Goal: Book appointment/travel/reservation

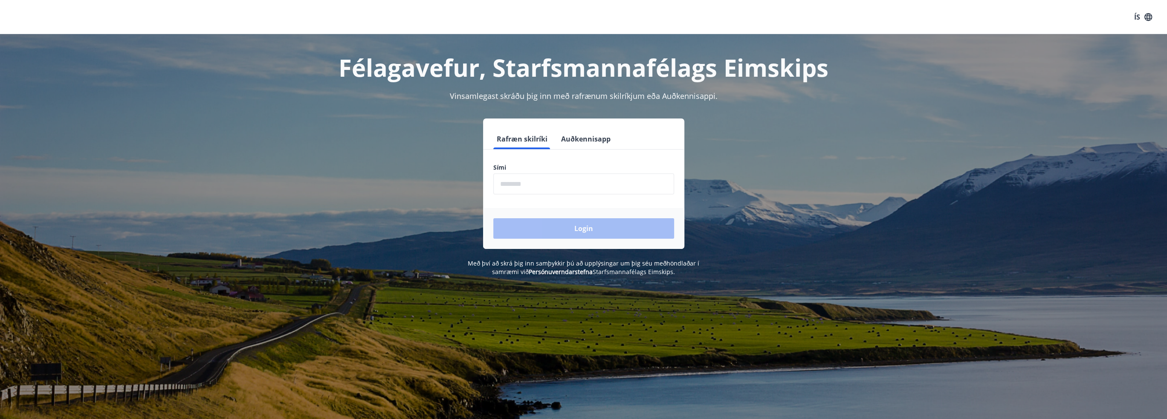
click at [538, 189] on input "phone" at bounding box center [583, 184] width 181 height 21
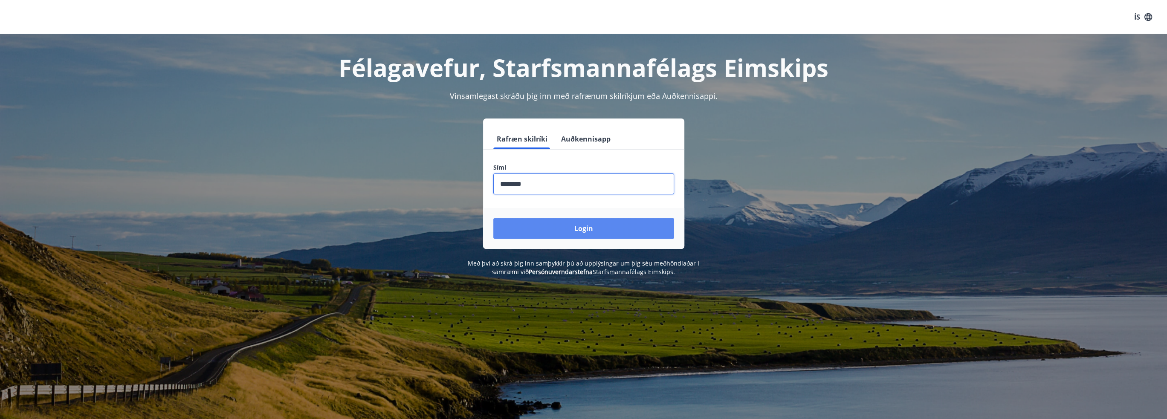
type input "********"
click at [559, 226] on button "Login" at bounding box center [583, 228] width 181 height 20
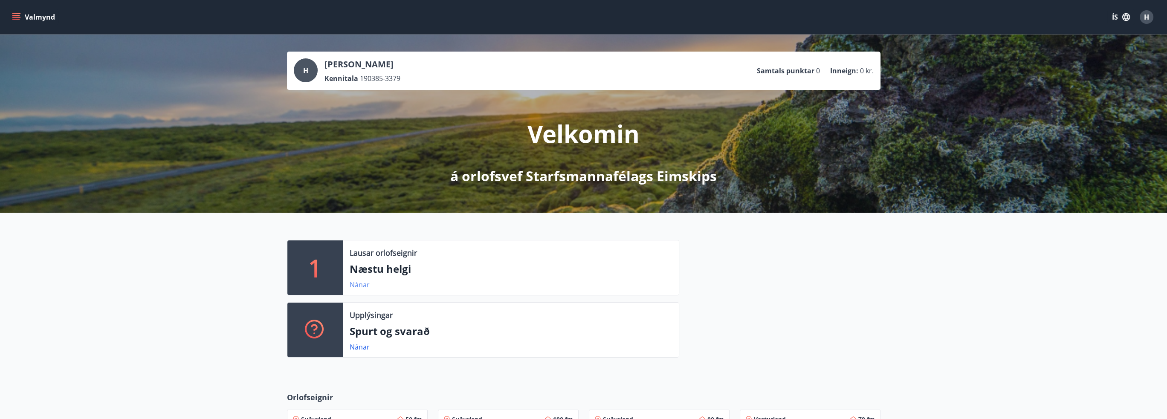
click at [353, 285] on link "Nánar" at bounding box center [360, 284] width 20 height 9
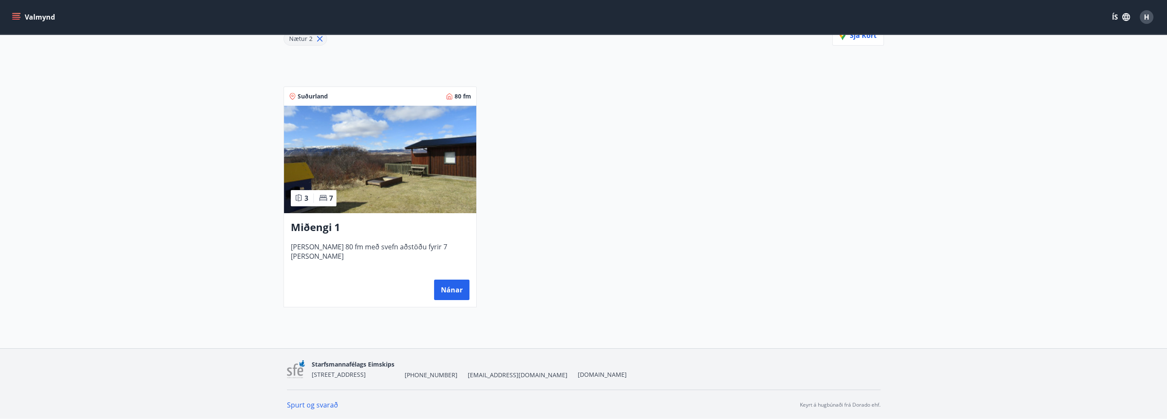
scroll to position [44, 0]
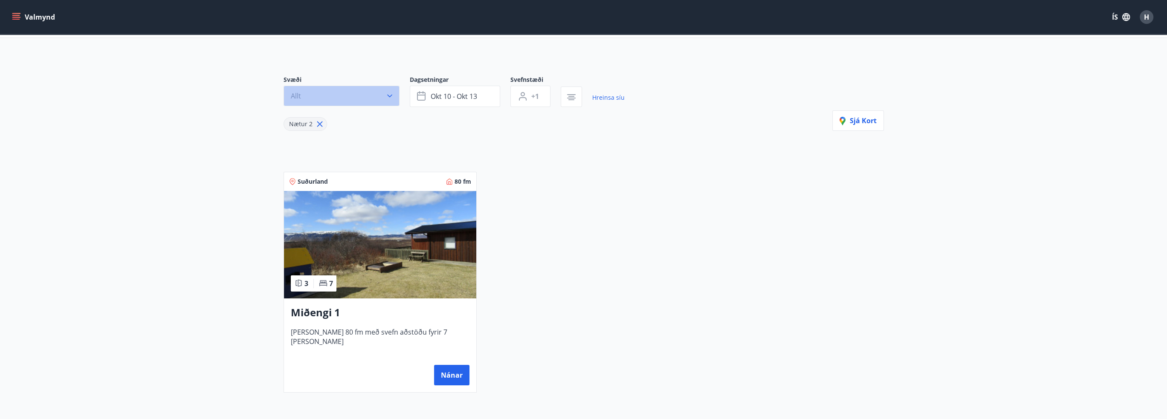
click at [351, 90] on button "Allt" at bounding box center [341, 96] width 116 height 20
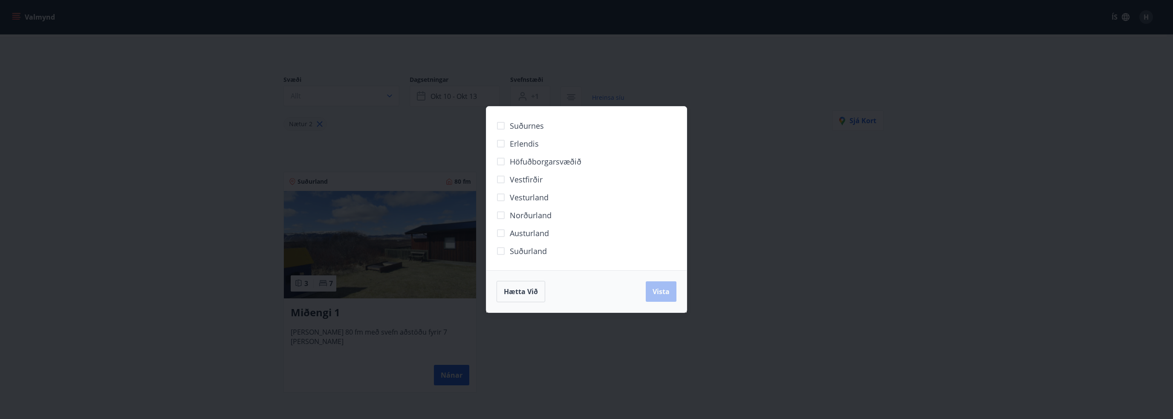
click at [356, 152] on div "Suðurnes Erlendis Höfuðborgarsvæðið Vestfirðir Vesturland Norðurland Austurland…" at bounding box center [586, 209] width 1173 height 419
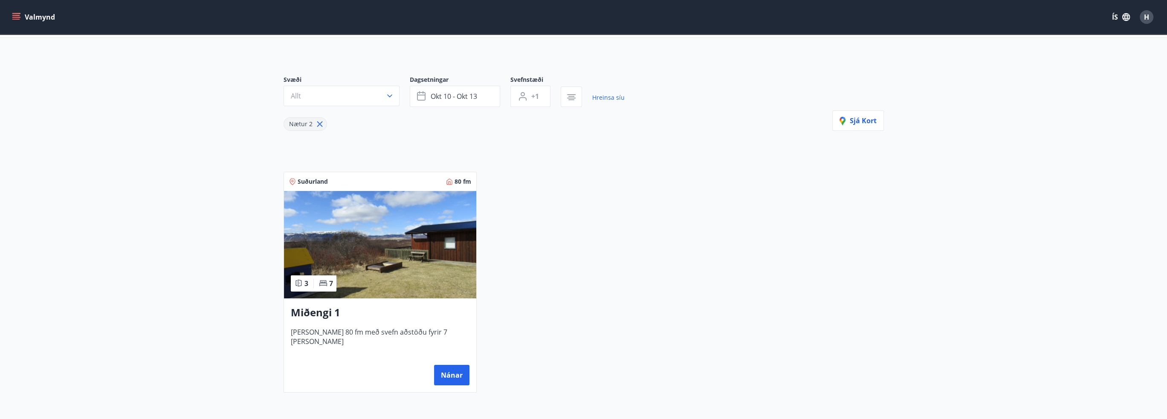
click at [375, 288] on img at bounding box center [380, 244] width 192 height 107
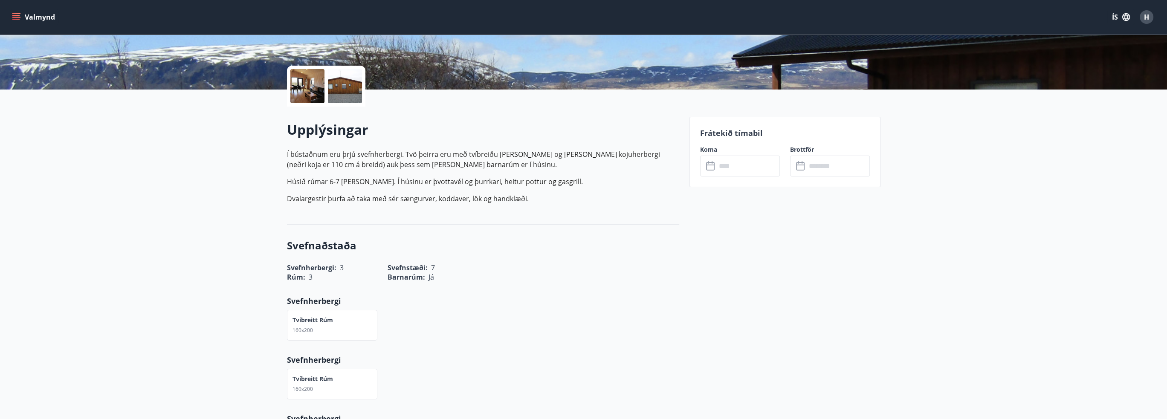
scroll to position [85, 0]
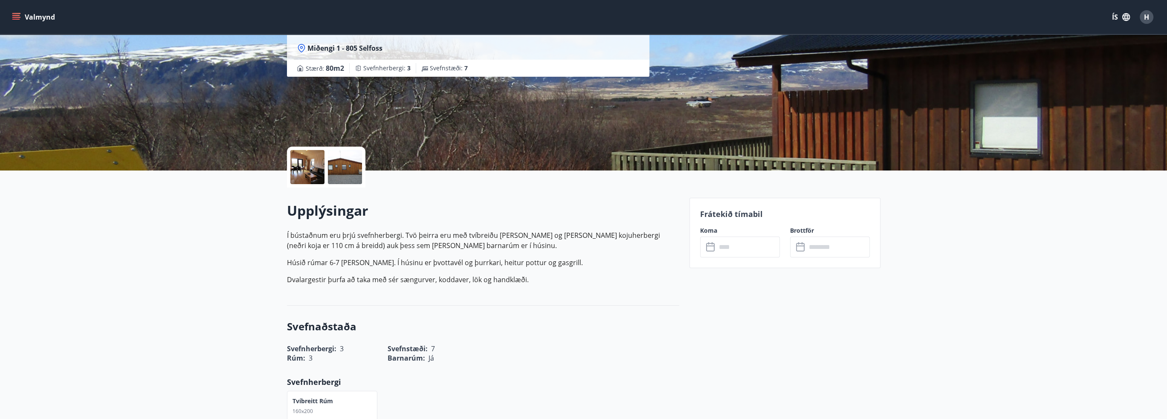
click at [742, 247] on input "text" at bounding box center [748, 247] width 64 height 21
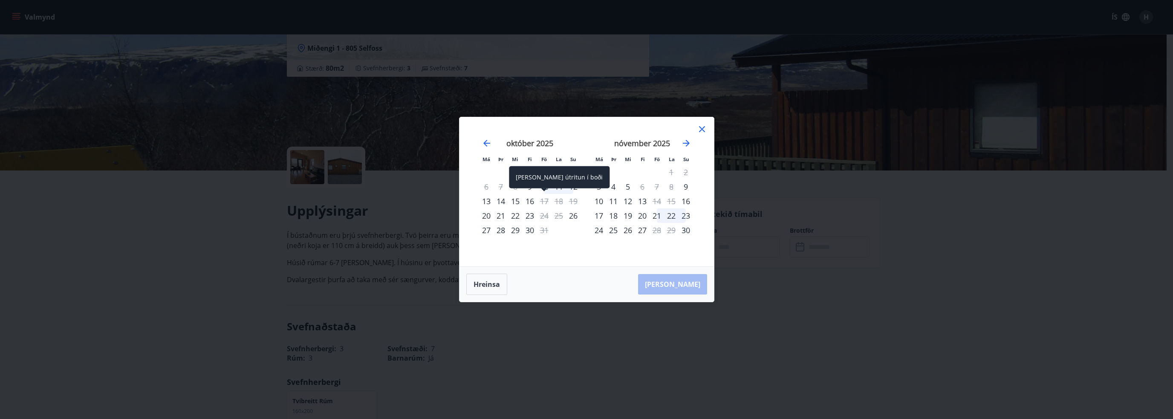
click at [562, 188] on div "Aðeins útritun í boði" at bounding box center [559, 177] width 101 height 22
click at [543, 186] on div "Aðeins útritun í boði" at bounding box center [559, 177] width 101 height 22
click at [530, 185] on div "9" at bounding box center [530, 186] width 14 height 14
click at [574, 187] on div "12" at bounding box center [573, 186] width 14 height 14
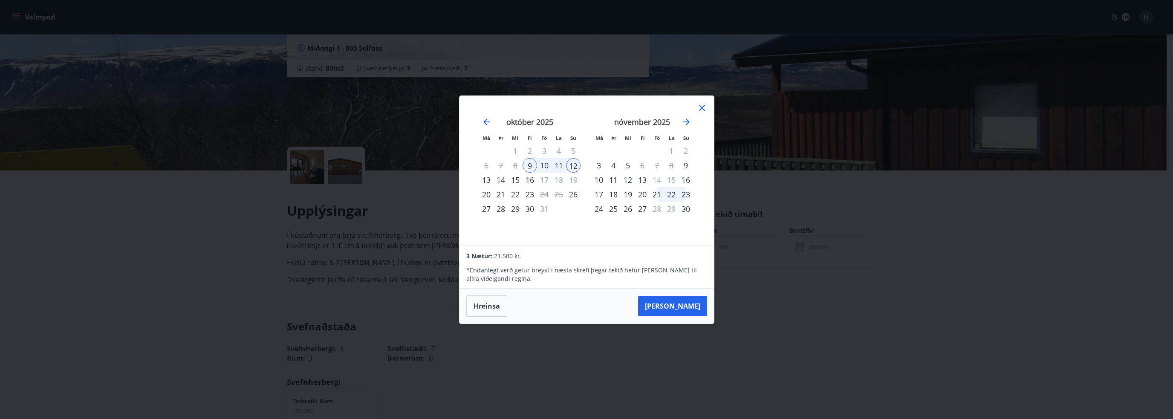
click at [702, 109] on icon at bounding box center [702, 108] width 10 height 10
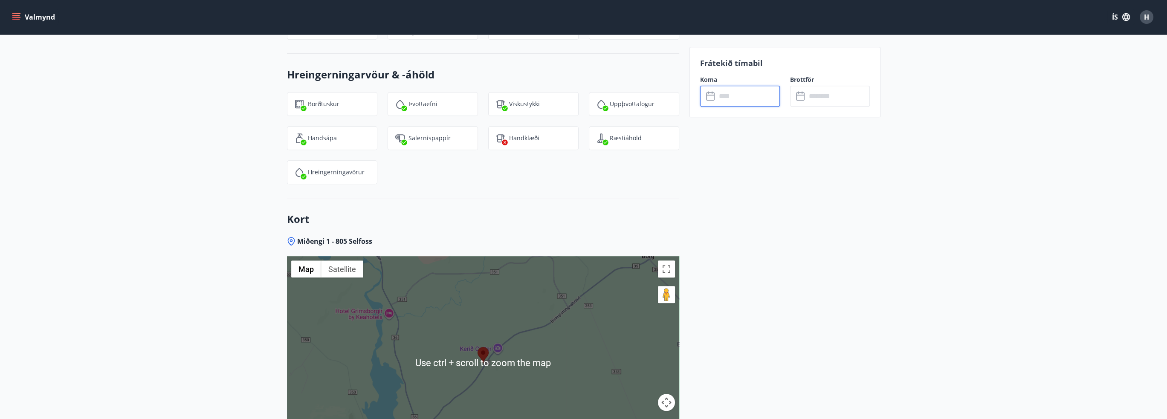
scroll to position [1221, 0]
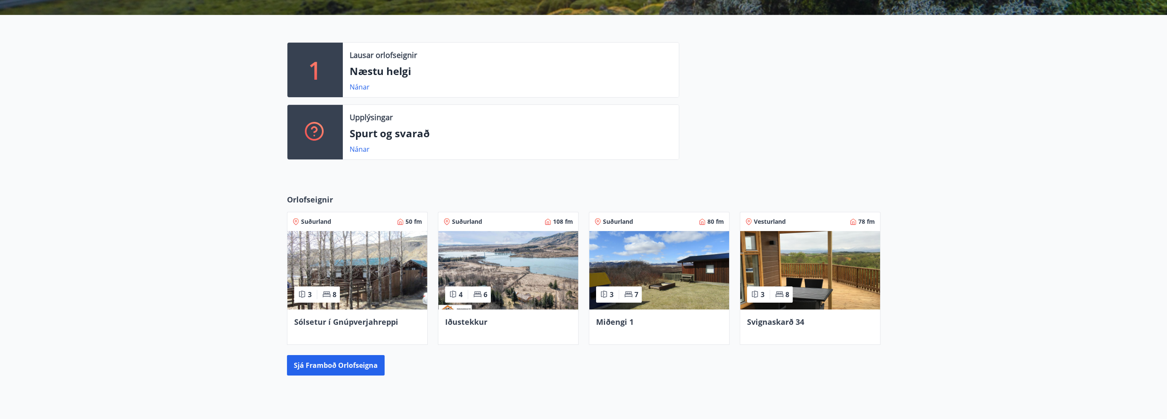
scroll to position [256, 0]
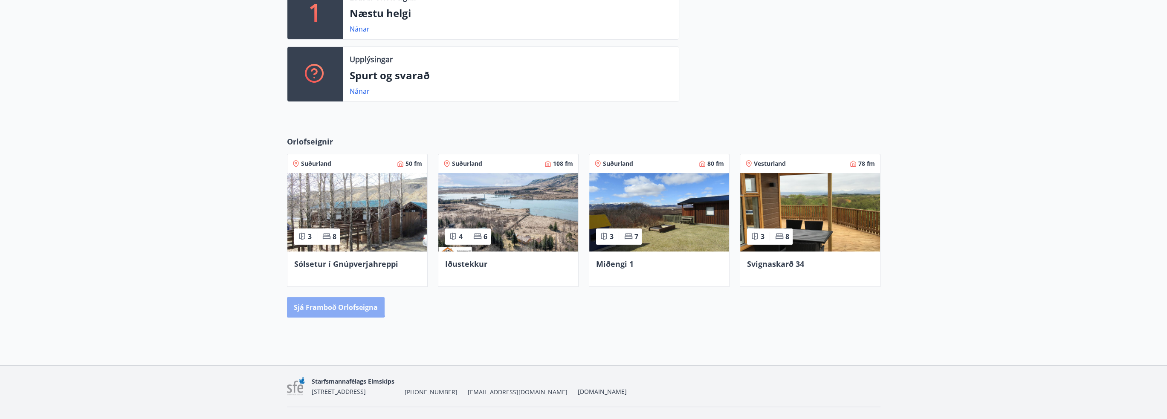
click at [326, 304] on button "Sjá framboð orlofseigna" at bounding box center [336, 307] width 98 height 20
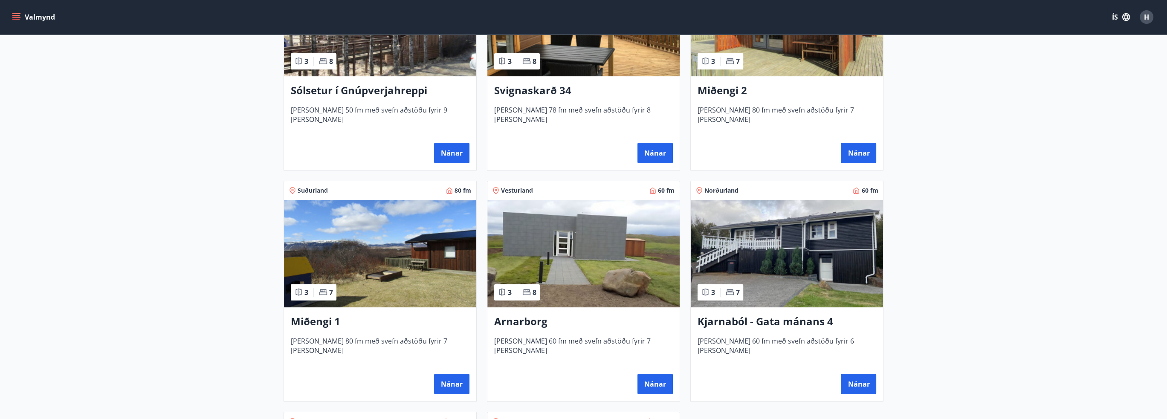
scroll to position [256, 0]
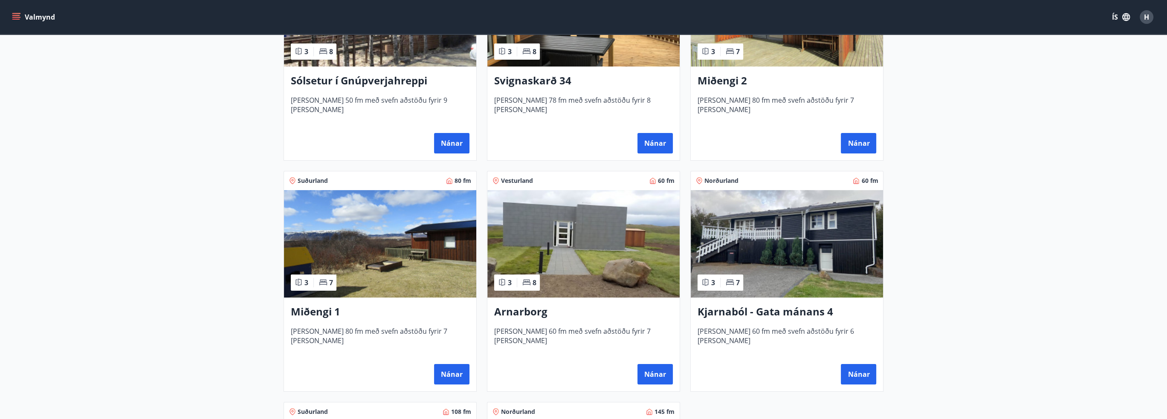
click at [788, 312] on h3 "Kjarnaból - Gata mánans 4" at bounding box center [786, 311] width 179 height 15
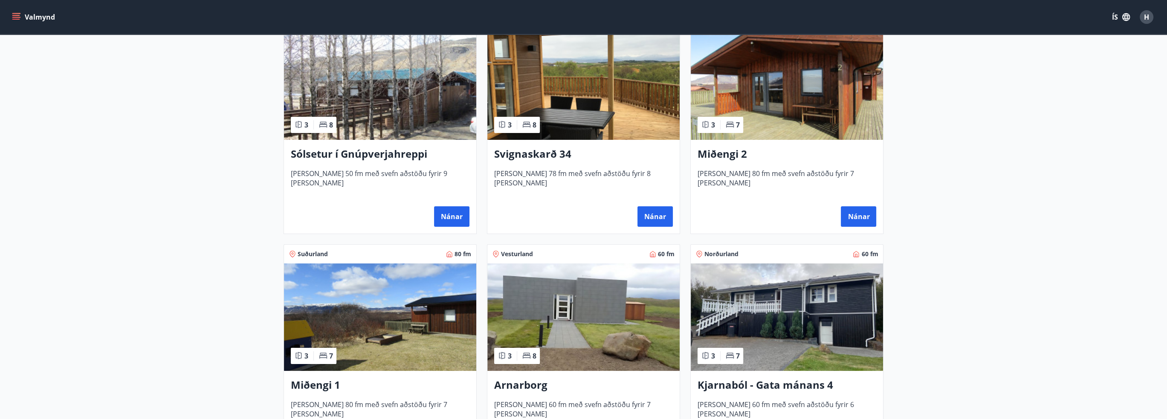
scroll to position [256, 0]
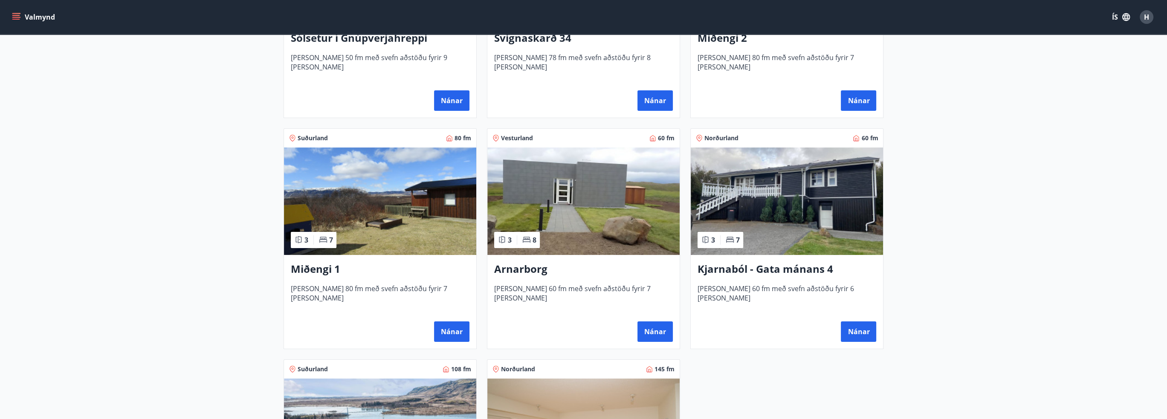
click at [525, 272] on h3 "Arnarborg" at bounding box center [583, 269] width 179 height 15
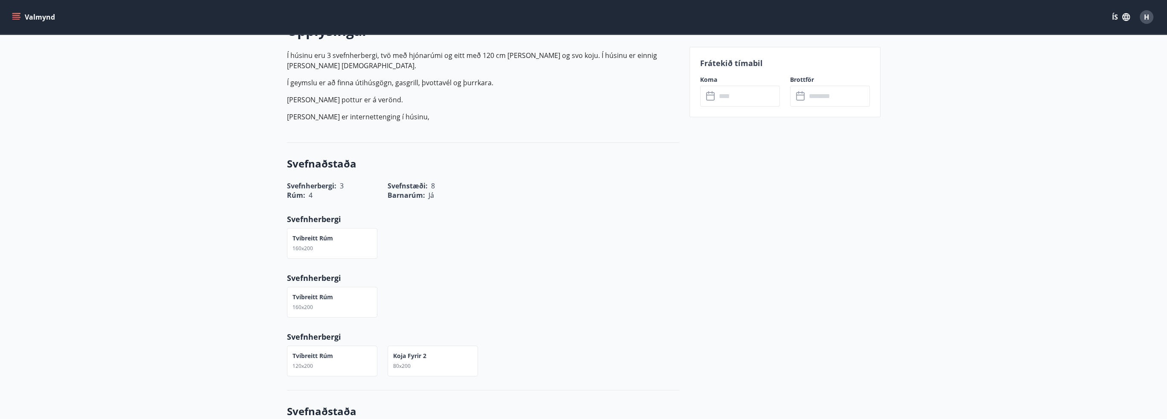
scroll to position [213, 0]
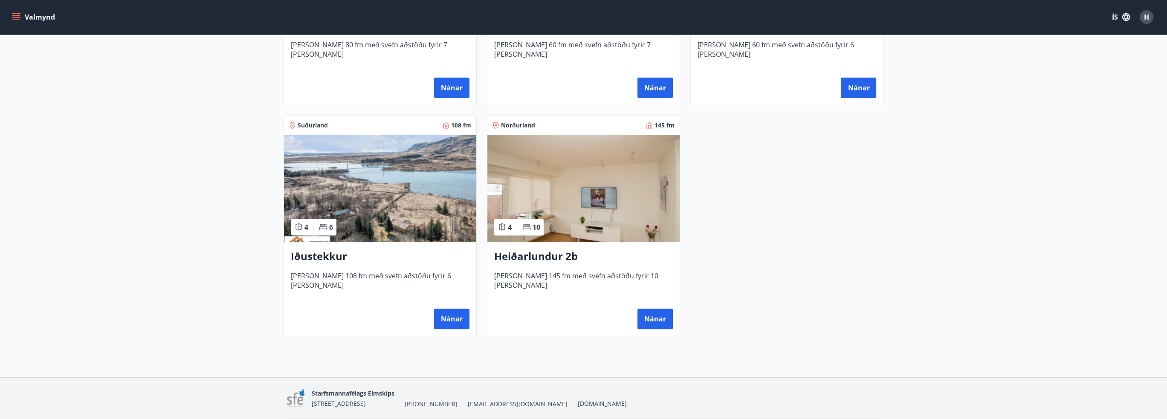
scroll to position [555, 0]
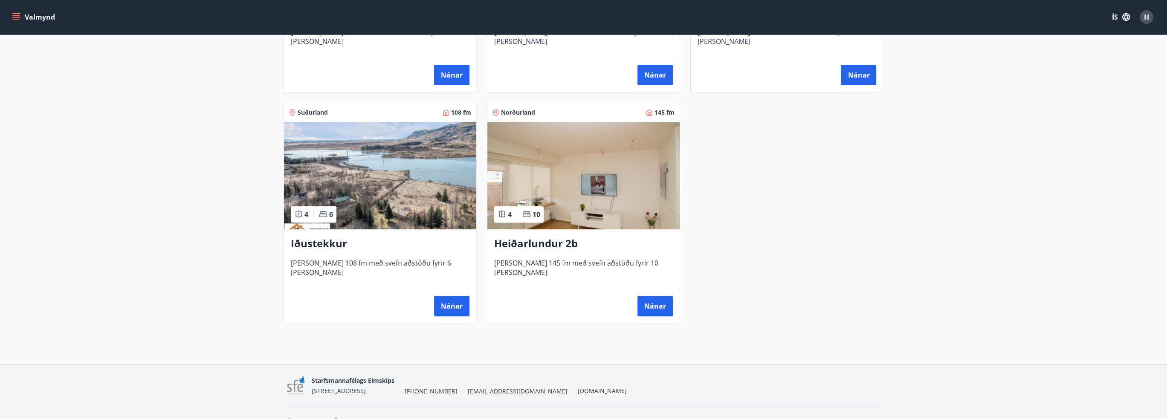
click at [319, 240] on h3 "Iðustekkur" at bounding box center [380, 243] width 179 height 15
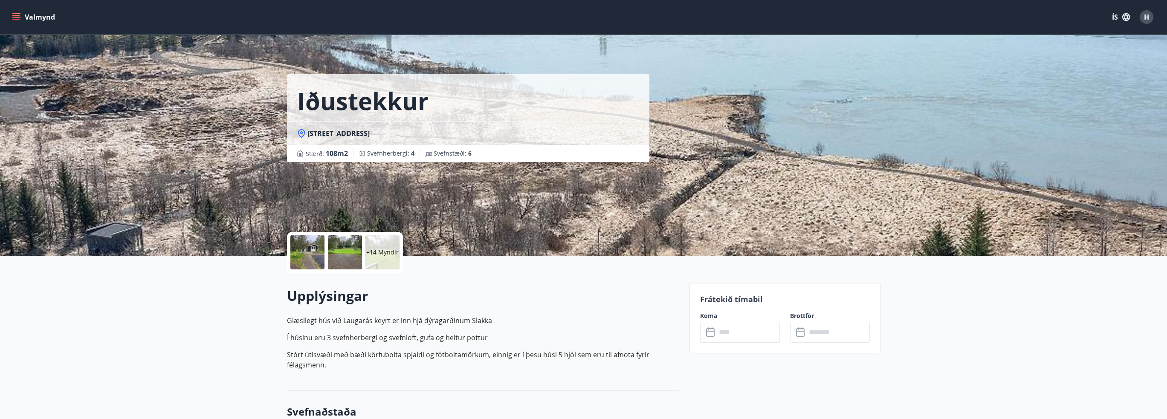
click at [310, 246] on div at bounding box center [307, 252] width 34 height 34
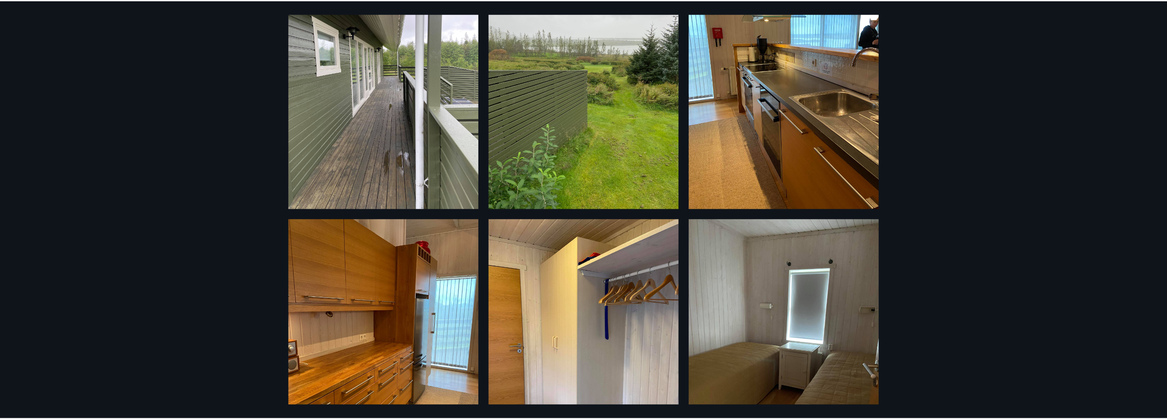
scroll to position [593, 0]
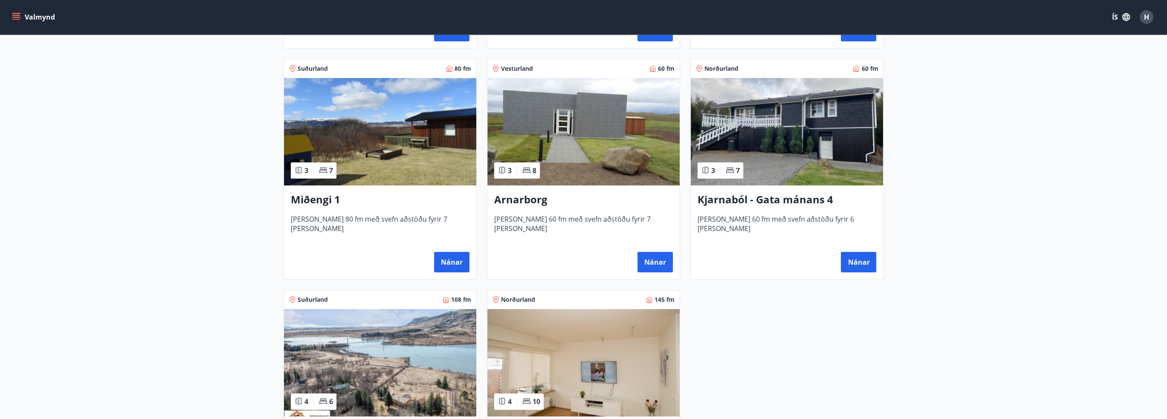
scroll to position [554, 0]
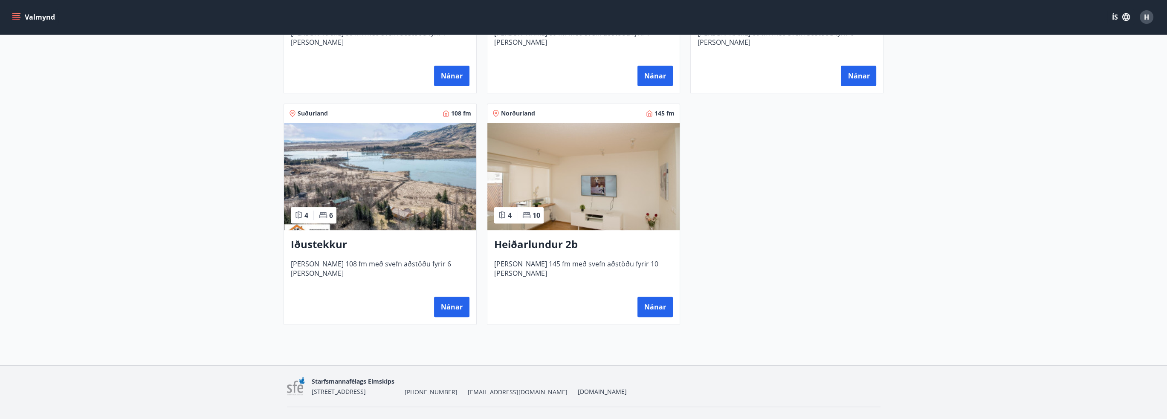
click at [532, 242] on h3 "Heiðarlundur 2b" at bounding box center [583, 244] width 179 height 15
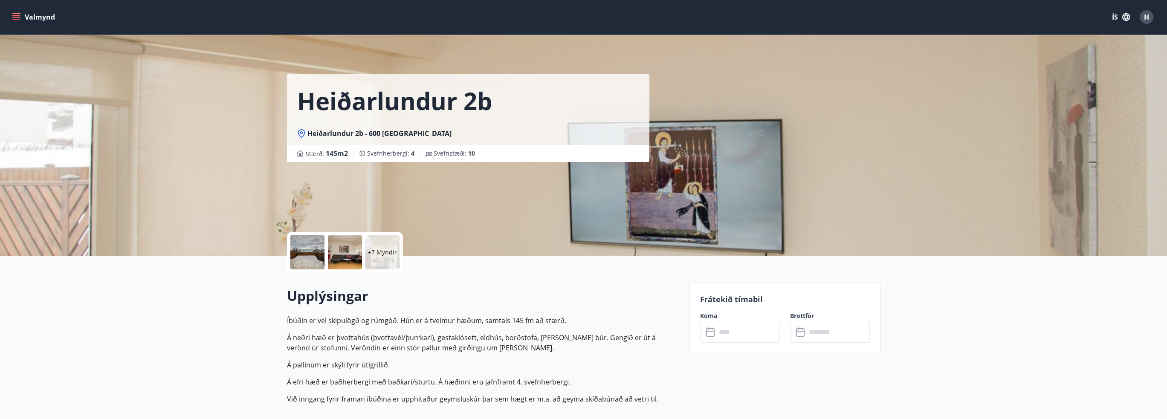
click at [300, 252] on div at bounding box center [307, 252] width 34 height 34
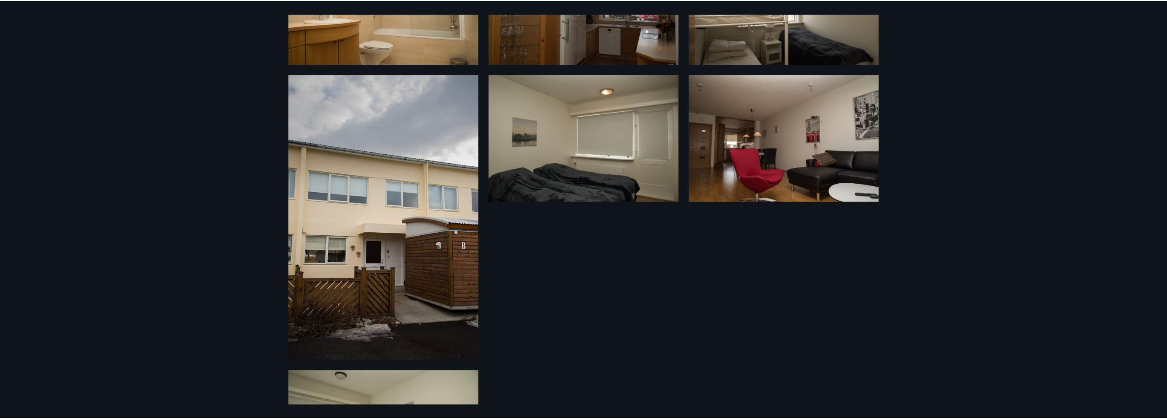
scroll to position [482, 0]
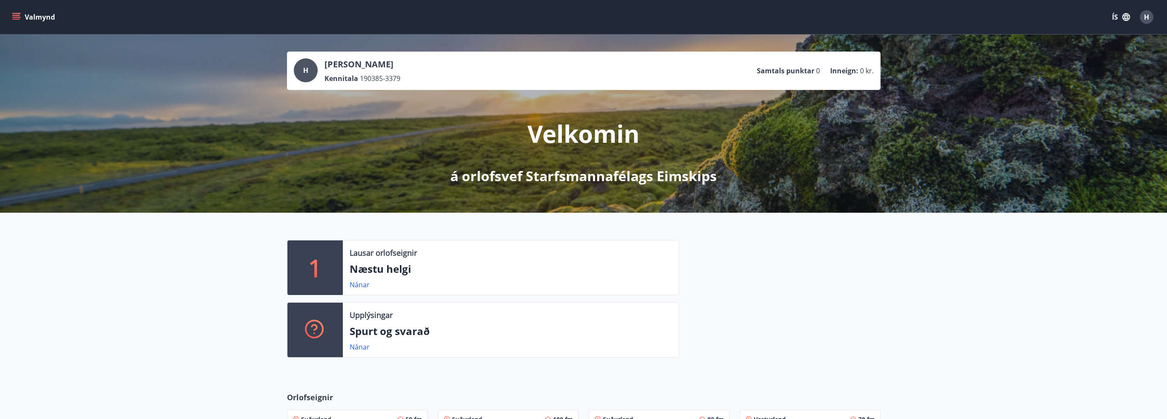
click at [17, 17] on icon "menu" at bounding box center [16, 17] width 9 height 1
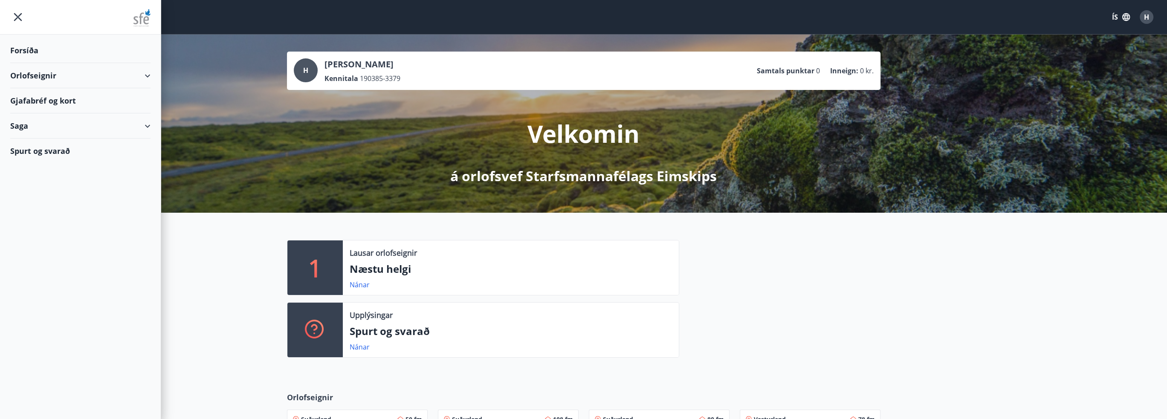
click at [146, 75] on div "Orlofseignir" at bounding box center [80, 75] width 140 height 25
click at [28, 51] on div "Forsíða" at bounding box center [80, 50] width 140 height 25
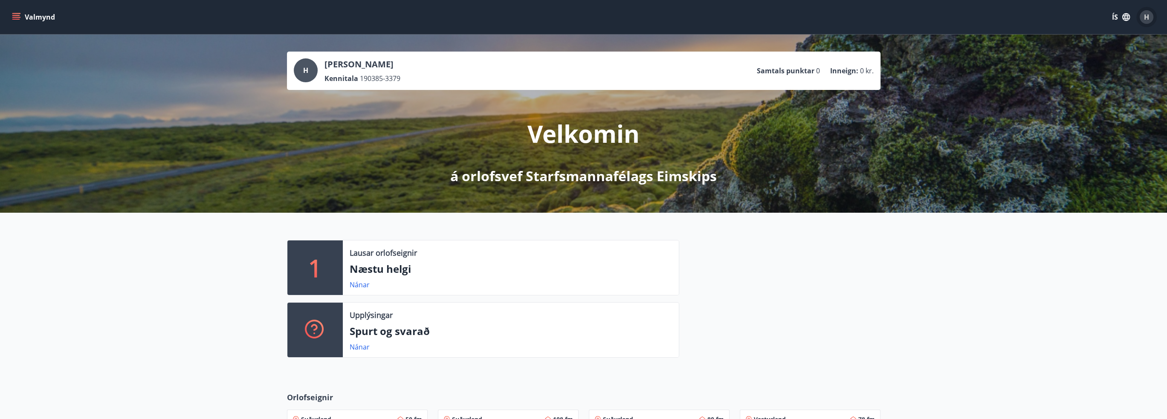
click at [1147, 18] on span "H" at bounding box center [1146, 16] width 5 height 9
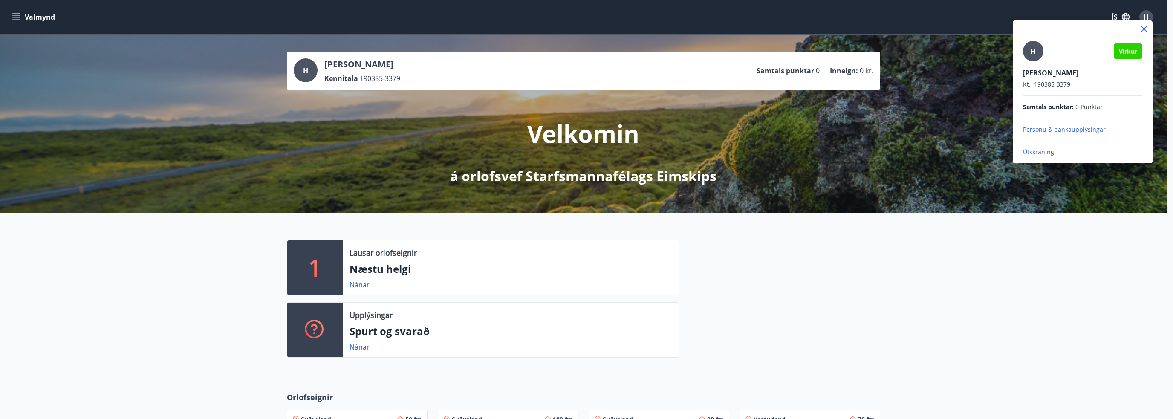
click at [21, 18] on div at bounding box center [586, 209] width 1173 height 419
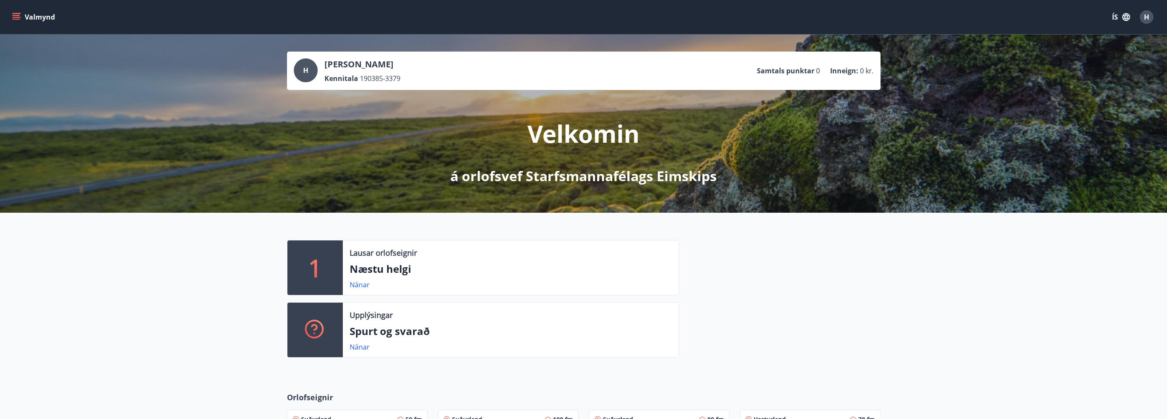
click at [10, 17] on div "Valmynd ÍS H" at bounding box center [583, 17] width 1167 height 34
click at [12, 17] on icon "menu" at bounding box center [16, 17] width 9 height 9
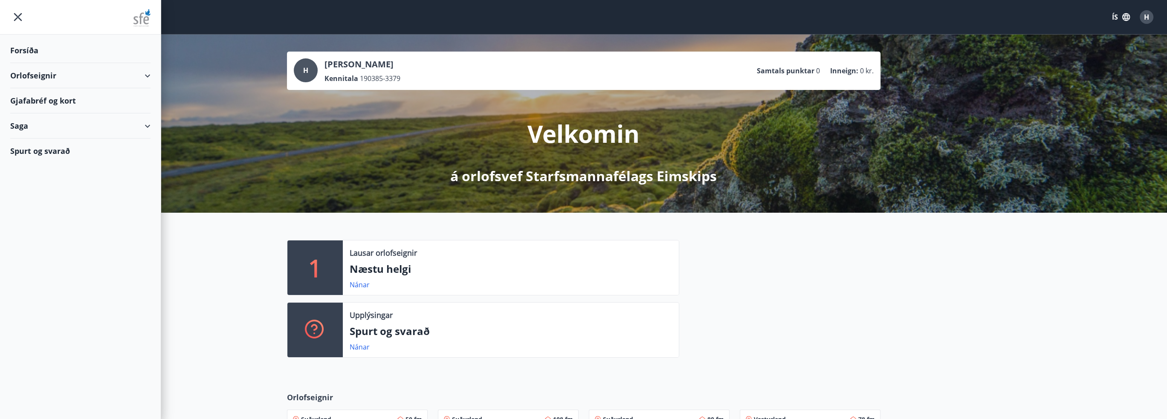
click at [150, 124] on icon at bounding box center [147, 126] width 10 height 10
click at [35, 148] on div "Bókanir" at bounding box center [80, 148] width 127 height 18
